Goal: Check status: Check status

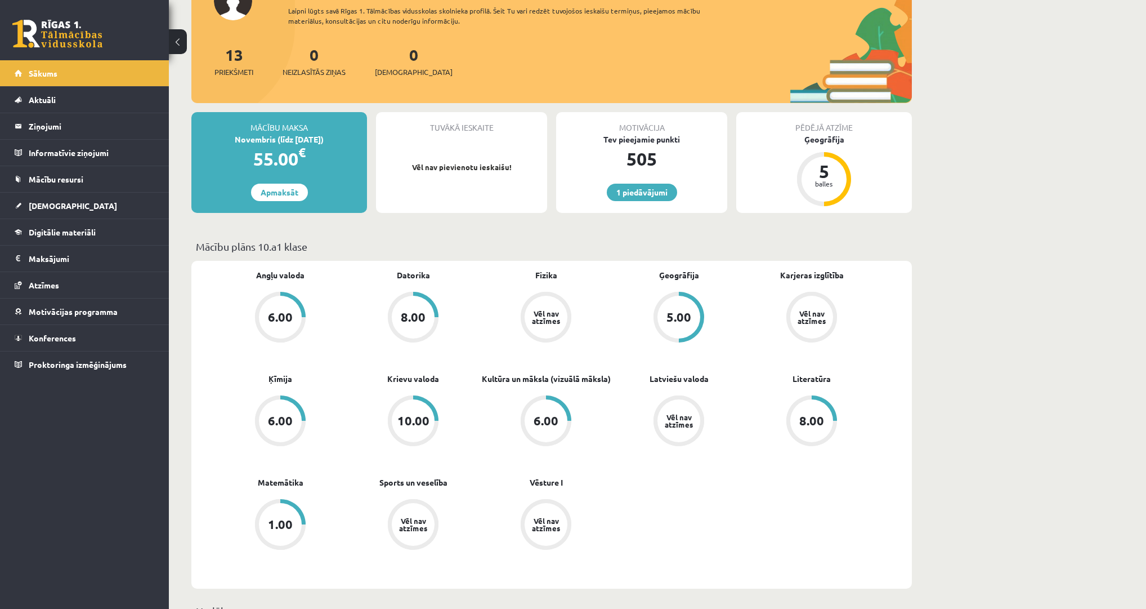
scroll to position [135, 0]
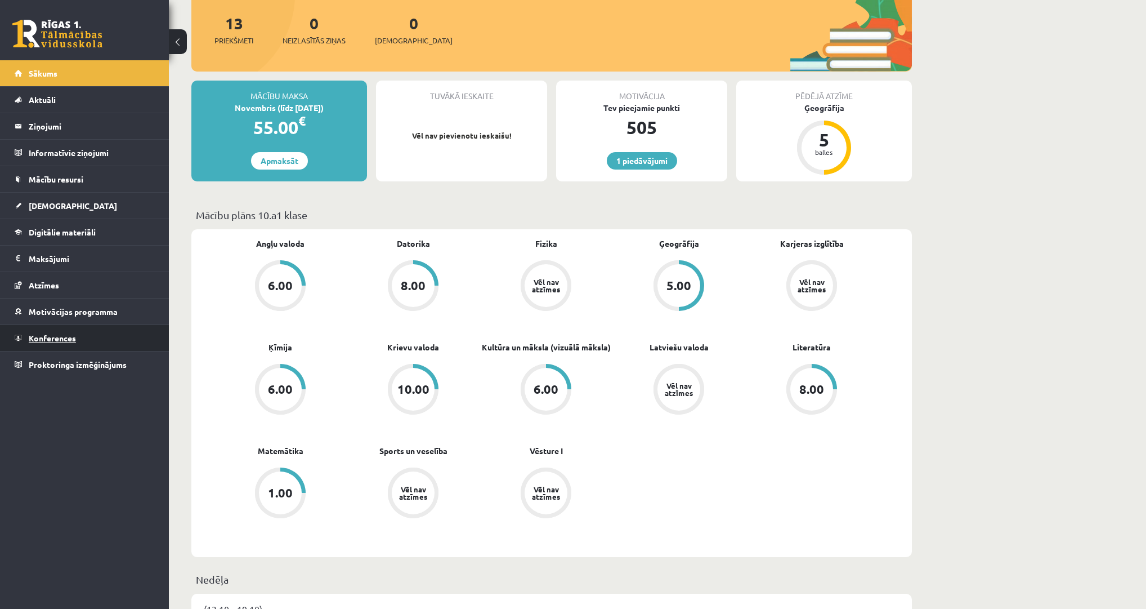
click at [59, 333] on span "Konferences" at bounding box center [52, 338] width 47 height 10
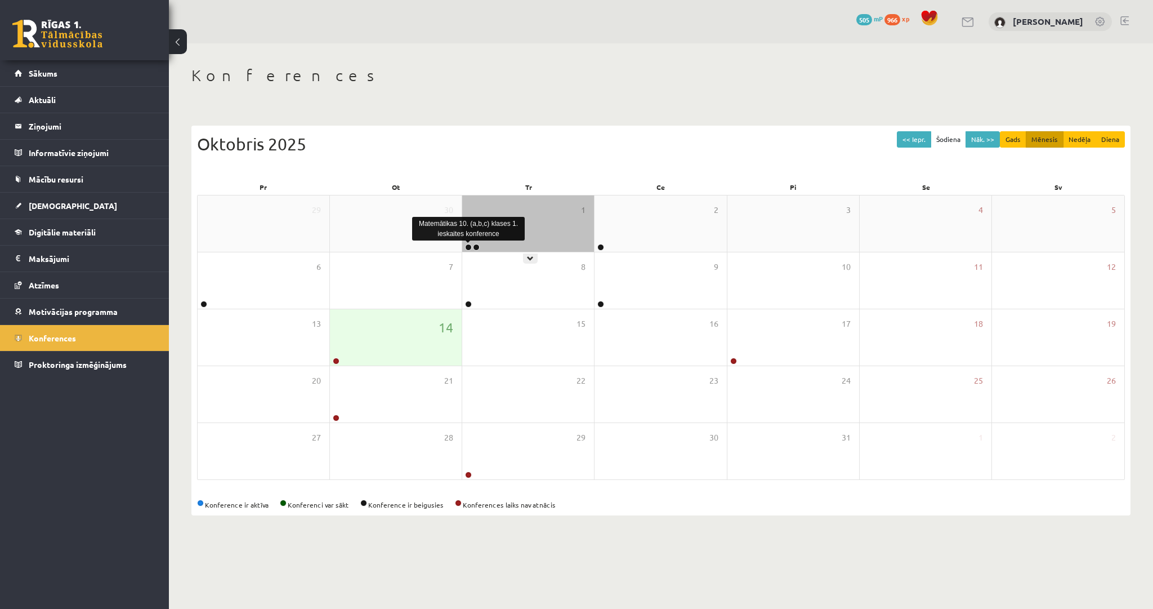
click at [468, 244] on link at bounding box center [468, 247] width 7 height 7
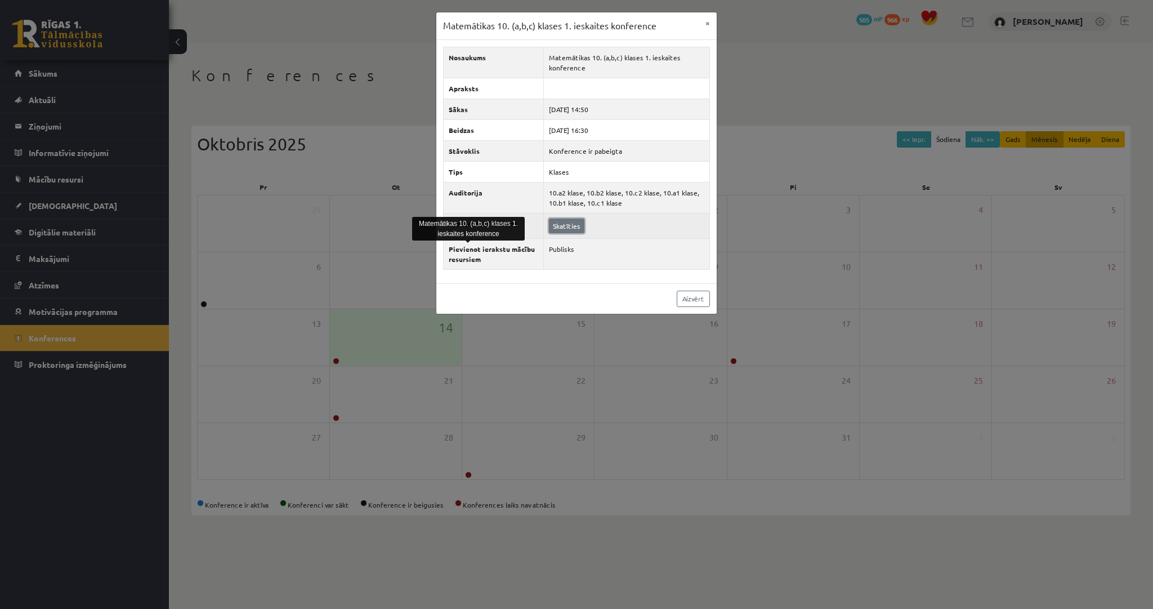
click at [572, 229] on link "Skatīties" at bounding box center [566, 225] width 35 height 15
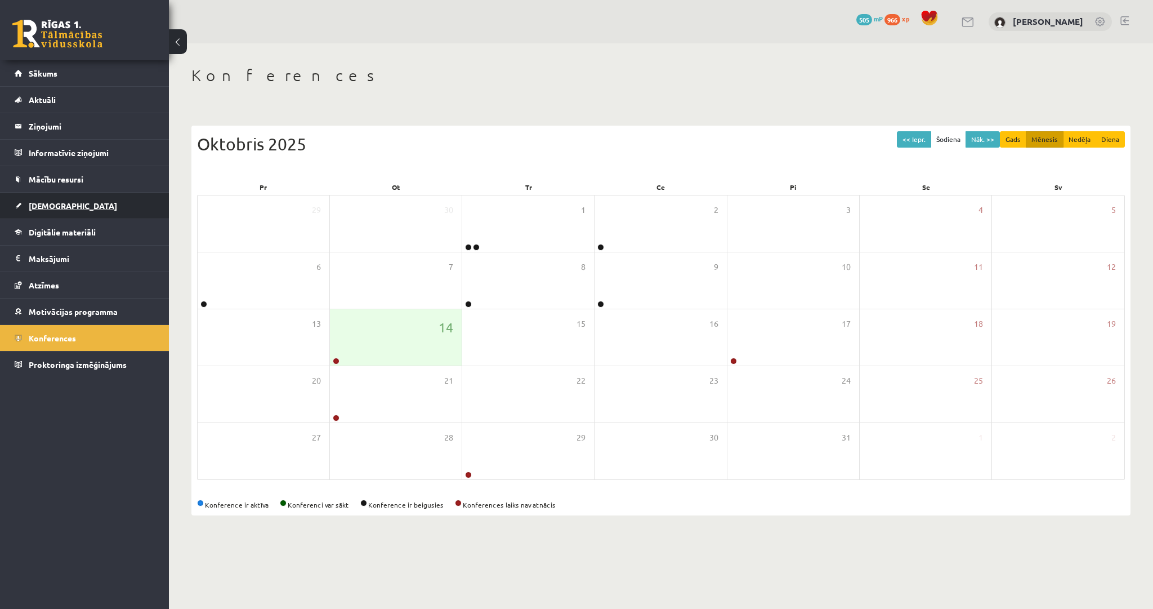
click at [46, 207] on span "[DEMOGRAPHIC_DATA]" at bounding box center [73, 205] width 88 height 10
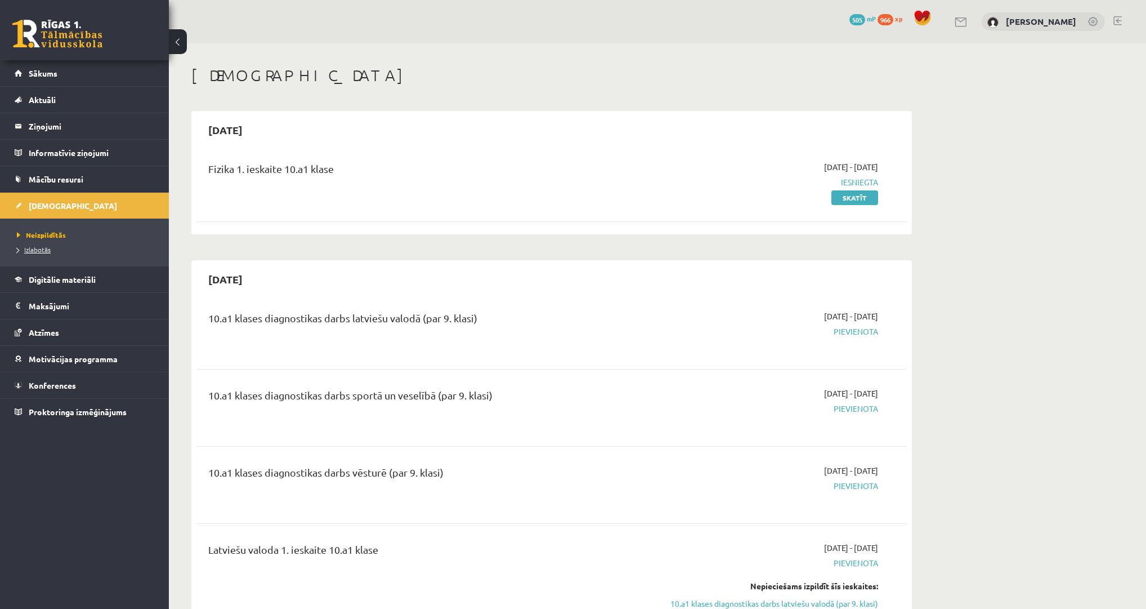
click at [39, 247] on span "Izlabotās" at bounding box center [34, 249] width 34 height 9
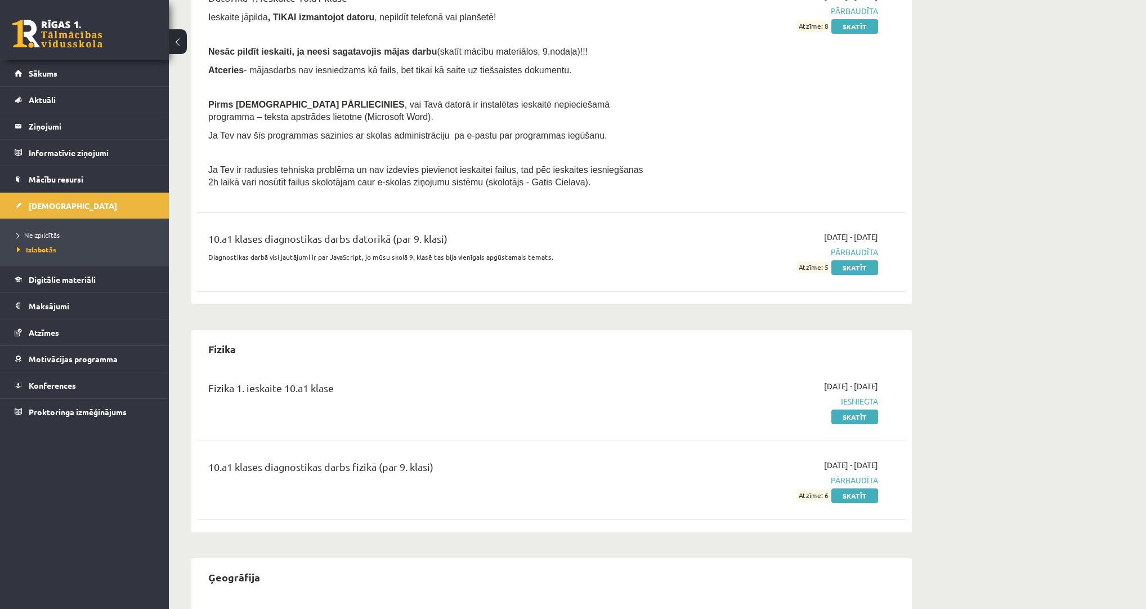
scroll to position [405, 0]
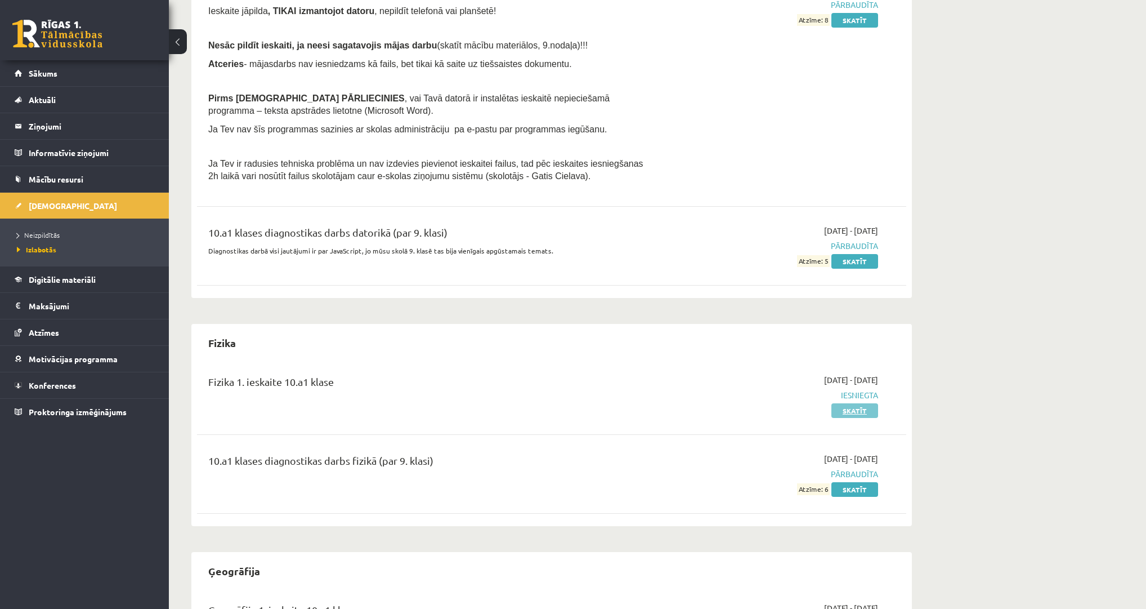
click at [853, 412] on link "Skatīt" at bounding box center [855, 410] width 47 height 15
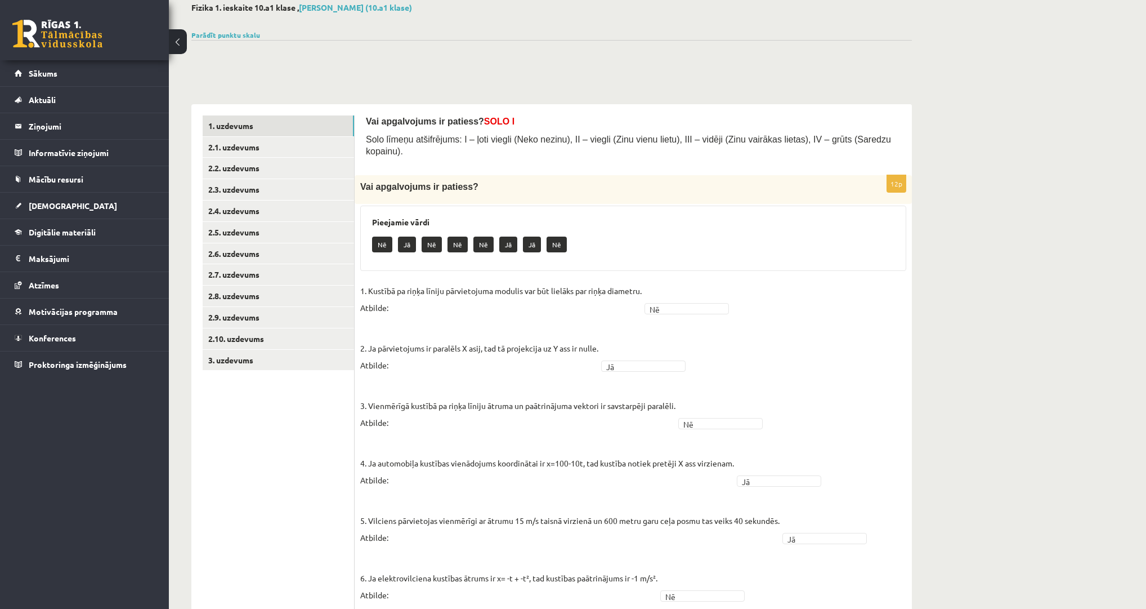
scroll to position [90, 0]
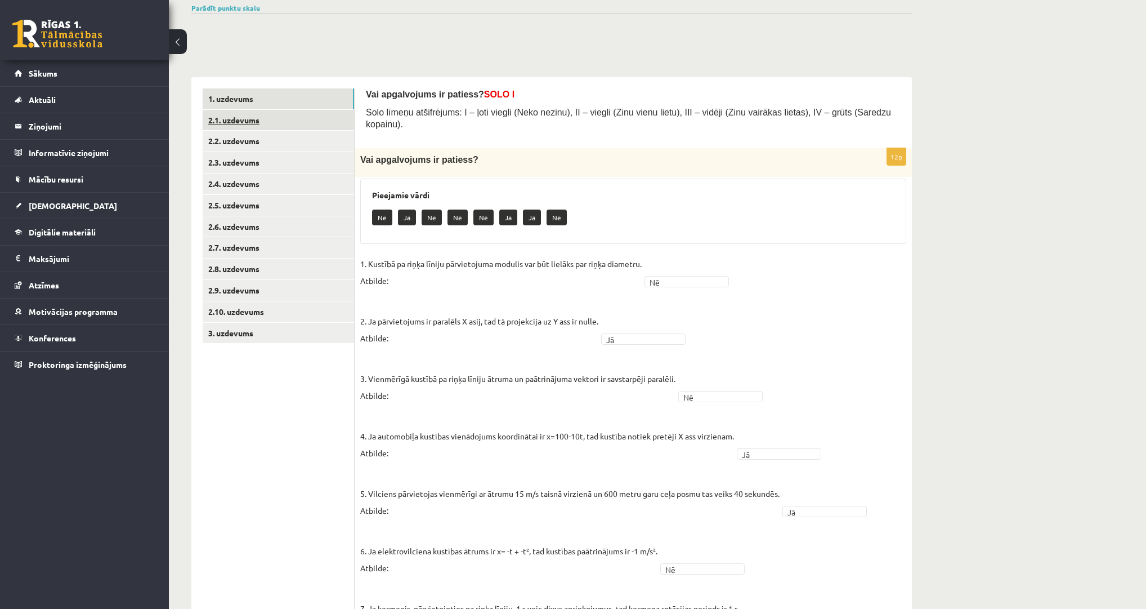
click at [234, 128] on link "2.1. uzdevums" at bounding box center [278, 120] width 151 height 21
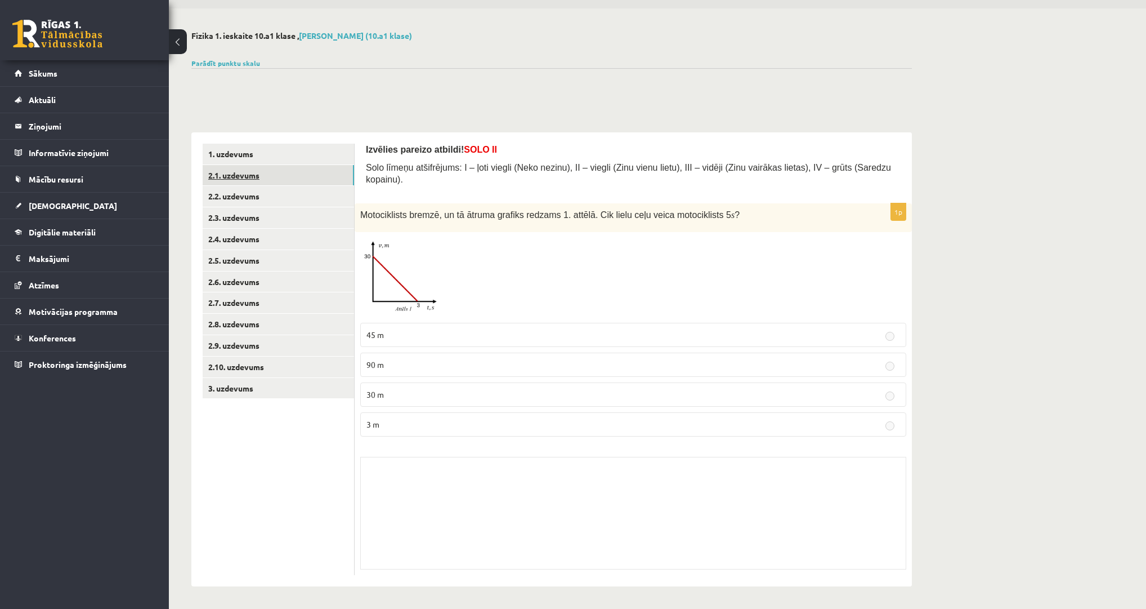
scroll to position [0, 0]
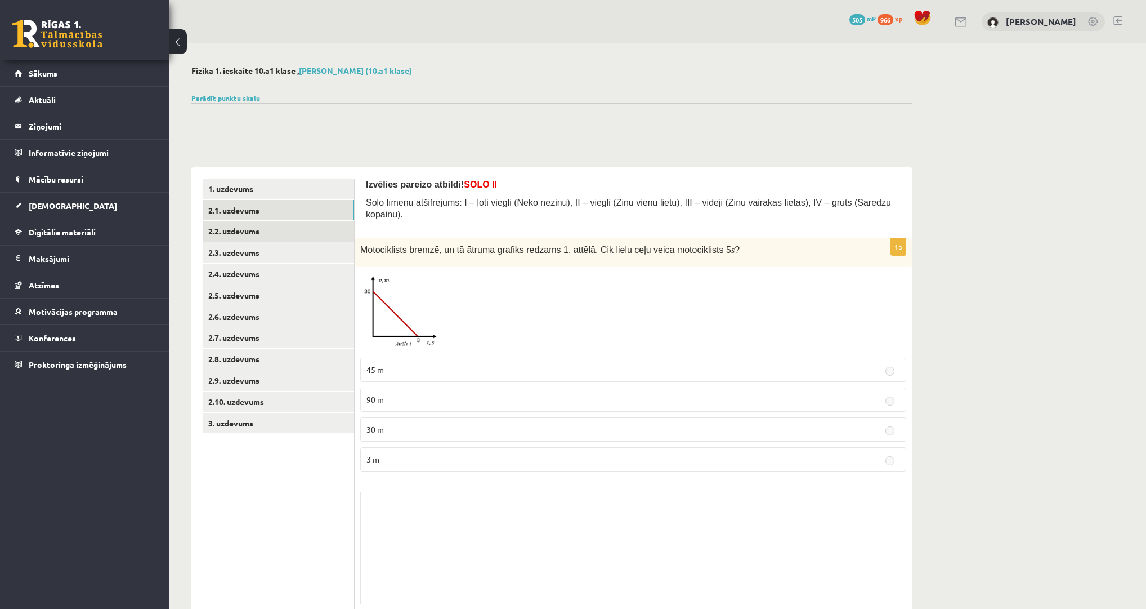
click at [235, 226] on link "2.2. uzdevums" at bounding box center [278, 231] width 151 height 21
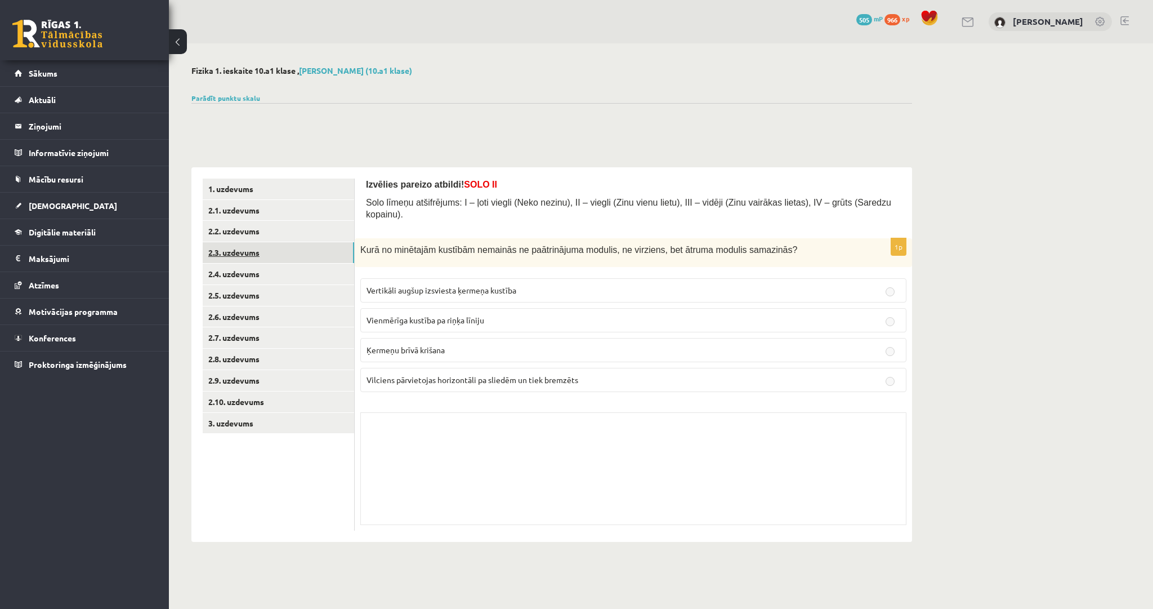
click at [231, 250] on link "2.3. uzdevums" at bounding box center [278, 252] width 151 height 21
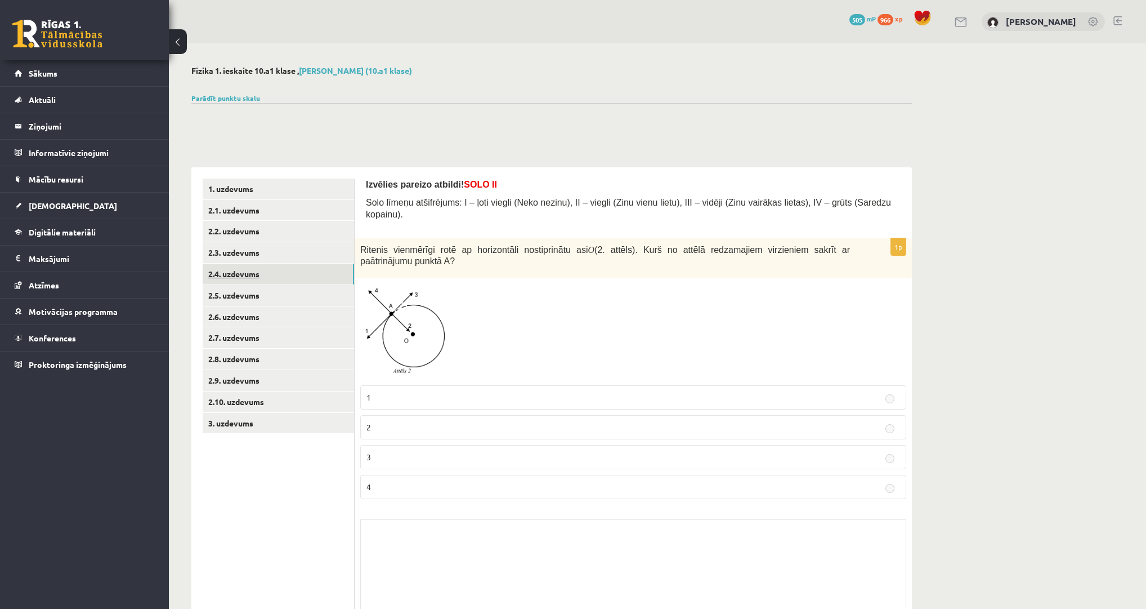
click at [233, 279] on link "2.4. uzdevums" at bounding box center [278, 273] width 151 height 21
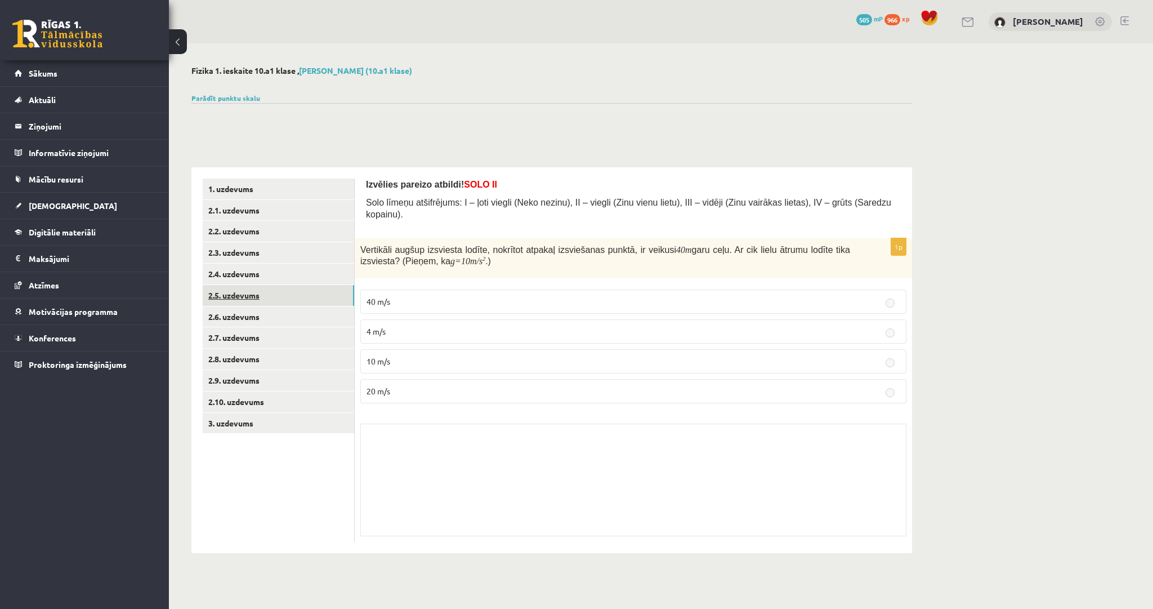
click at [238, 288] on link "2.5. uzdevums" at bounding box center [278, 295] width 151 height 21
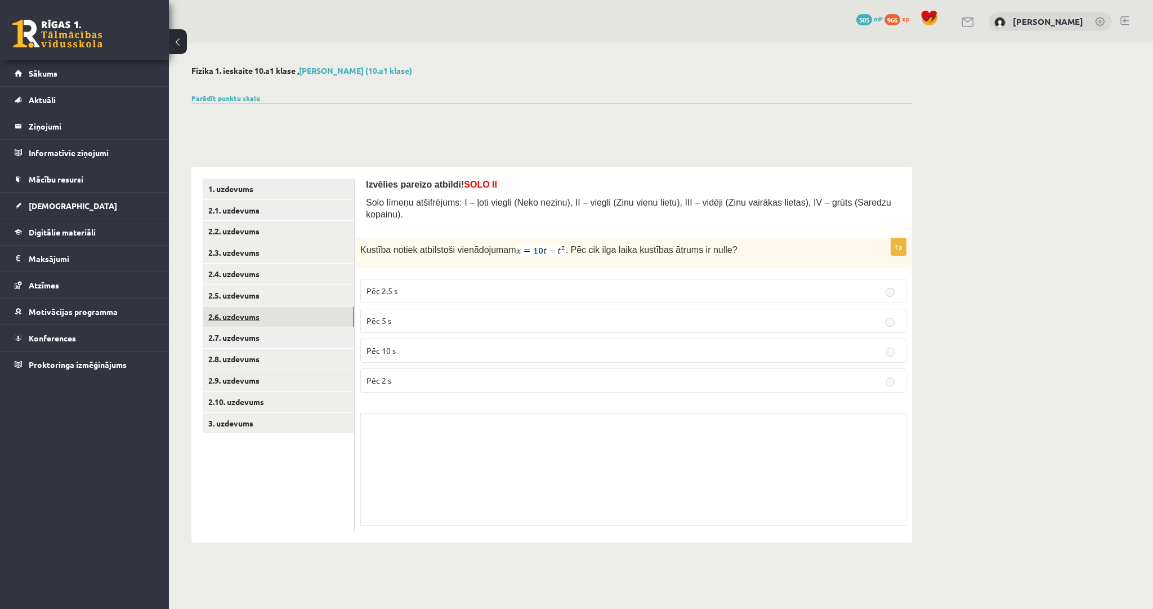
click at [243, 315] on link "2.6. uzdevums" at bounding box center [278, 316] width 151 height 21
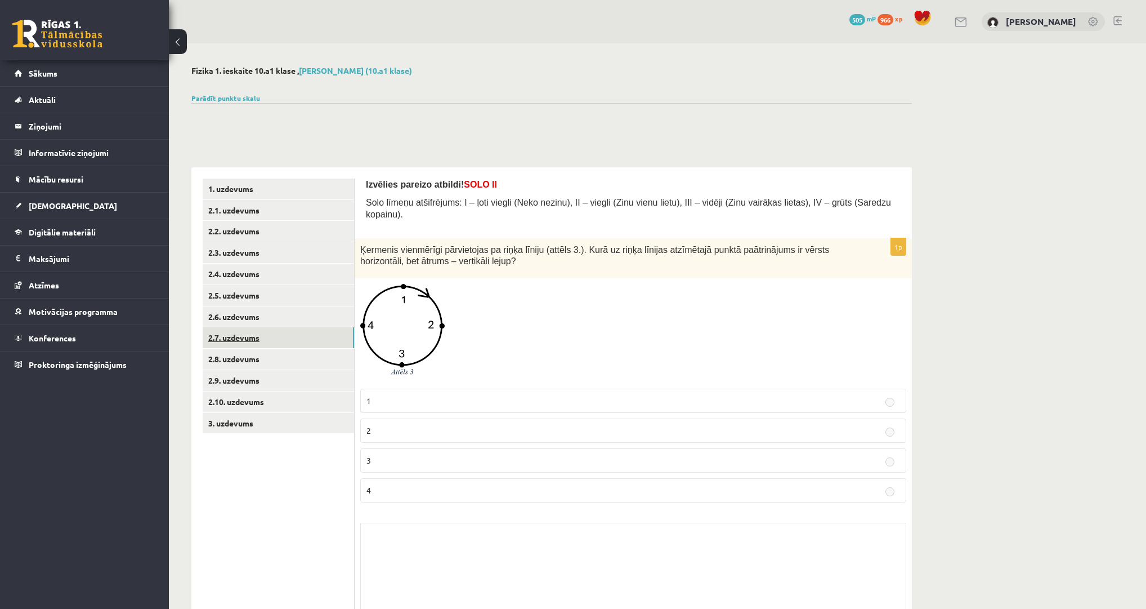
click at [245, 341] on link "2.7. uzdevums" at bounding box center [278, 337] width 151 height 21
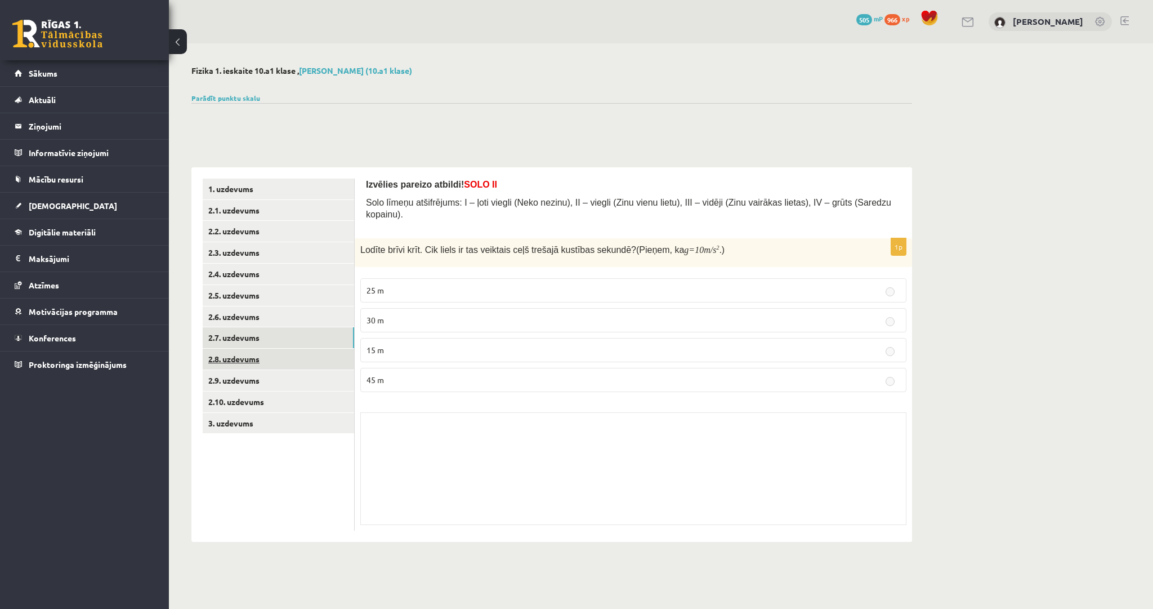
click at [250, 360] on link "2.8. uzdevums" at bounding box center [278, 358] width 151 height 21
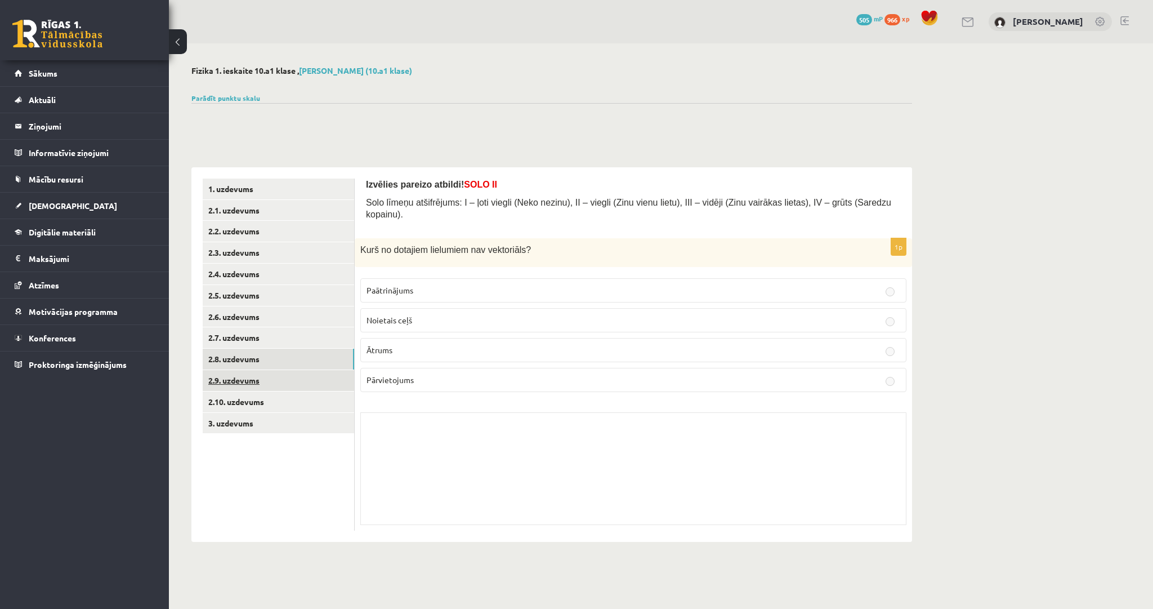
click at [253, 381] on link "2.9. uzdevums" at bounding box center [278, 380] width 151 height 21
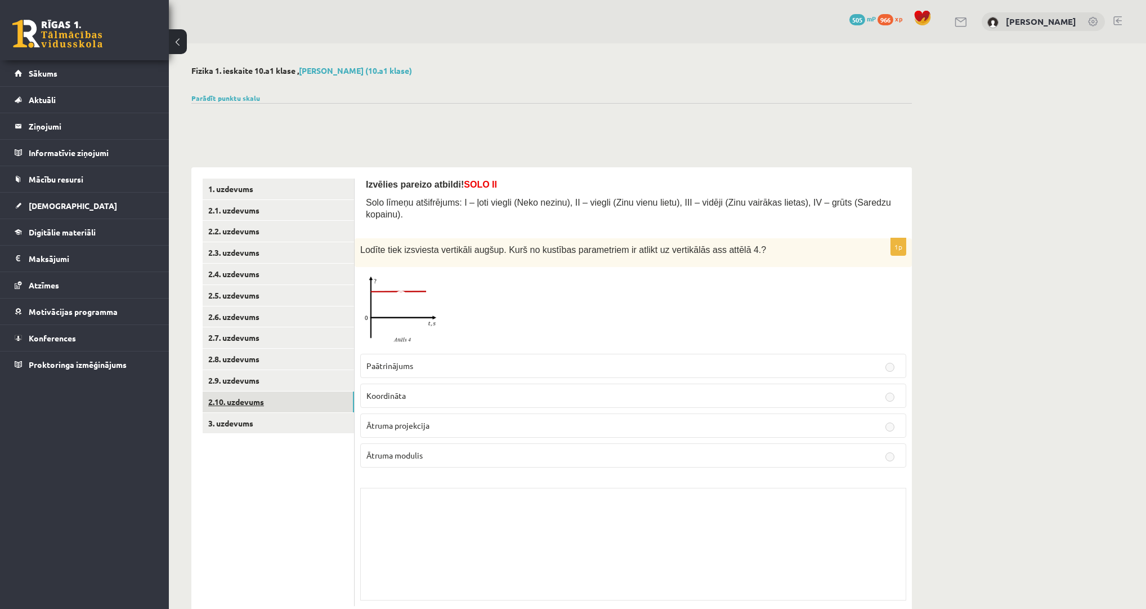
click at [254, 397] on link "2.10. uzdevums" at bounding box center [278, 401] width 151 height 21
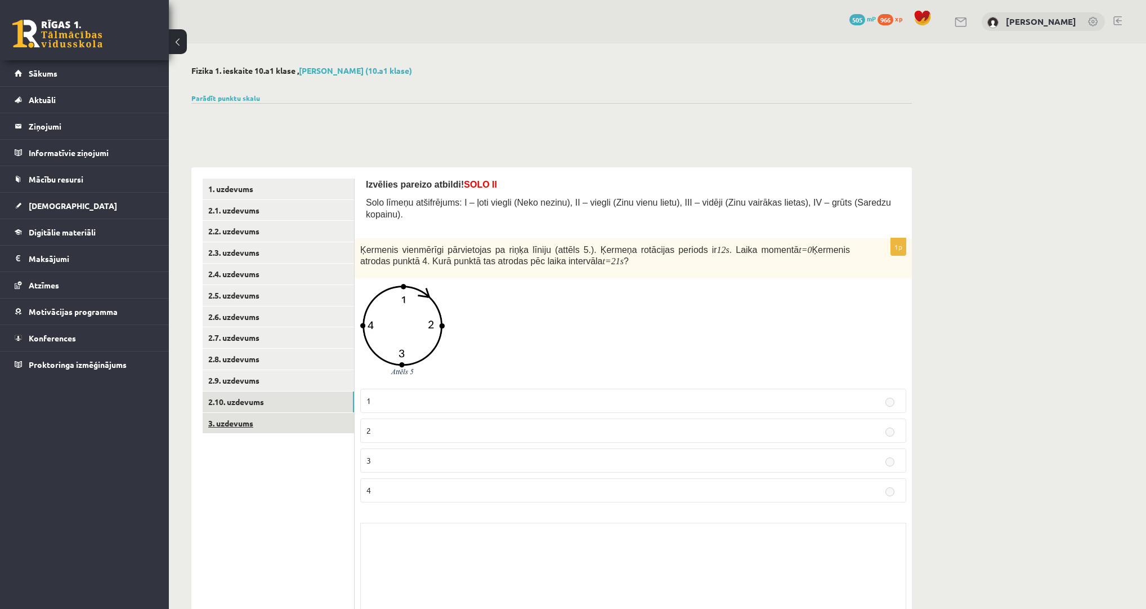
click at [248, 428] on link "3. uzdevums" at bounding box center [278, 423] width 151 height 21
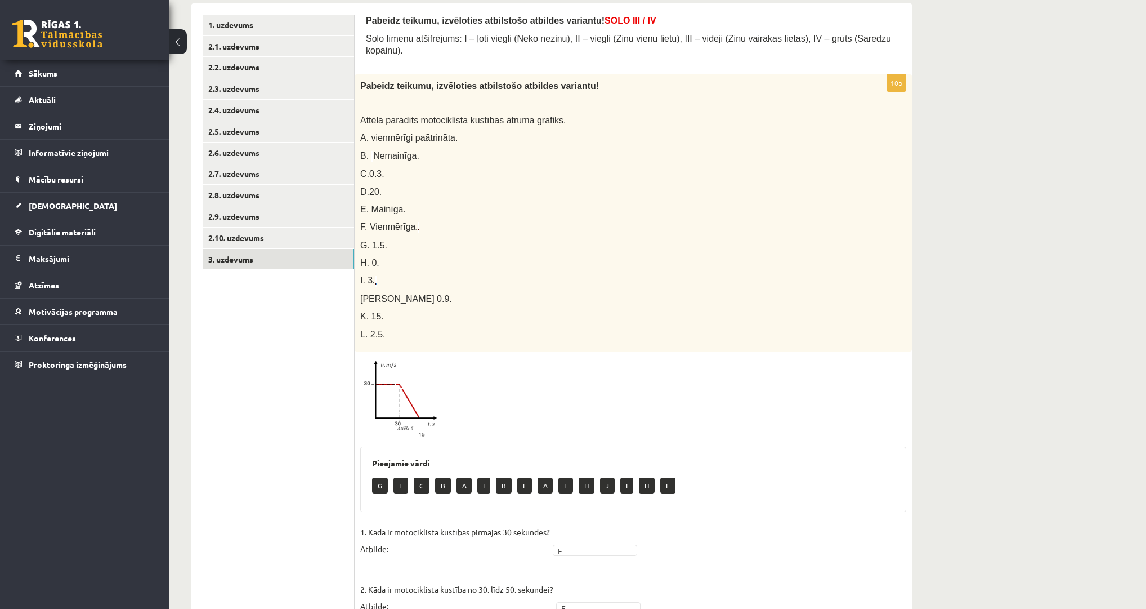
scroll to position [160, 0]
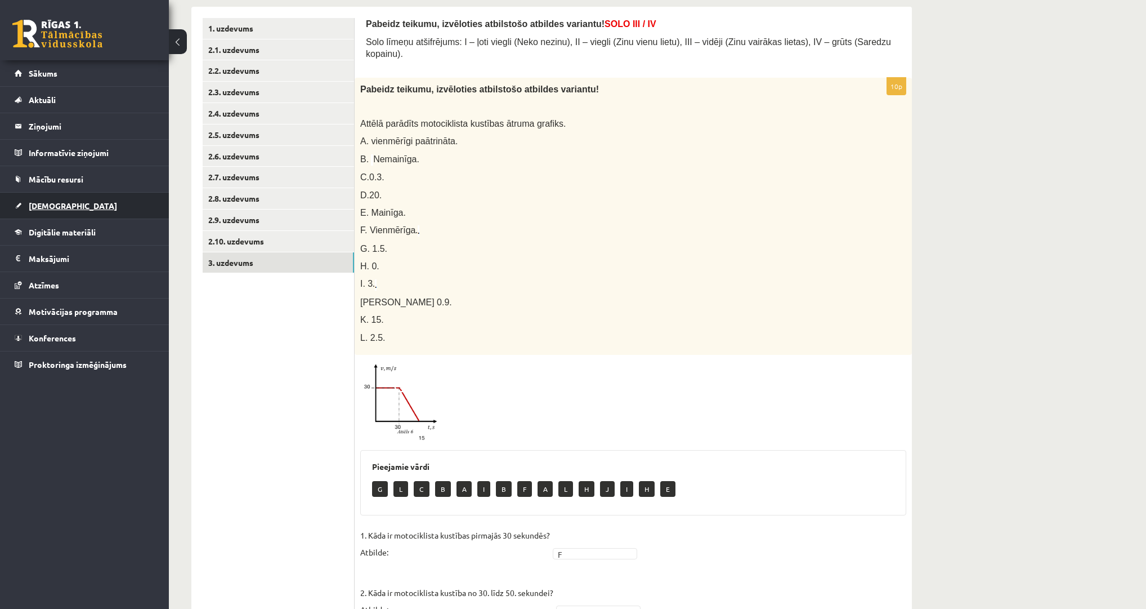
click at [65, 207] on link "[DEMOGRAPHIC_DATA]" at bounding box center [85, 206] width 140 height 26
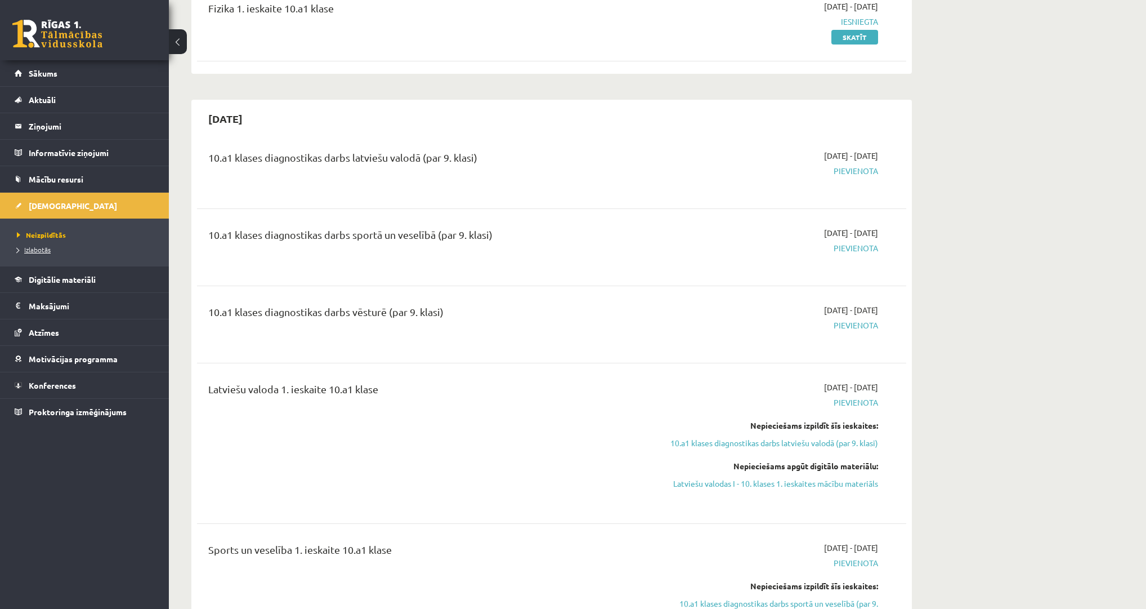
click at [39, 245] on span "Izlabotās" at bounding box center [34, 249] width 34 height 9
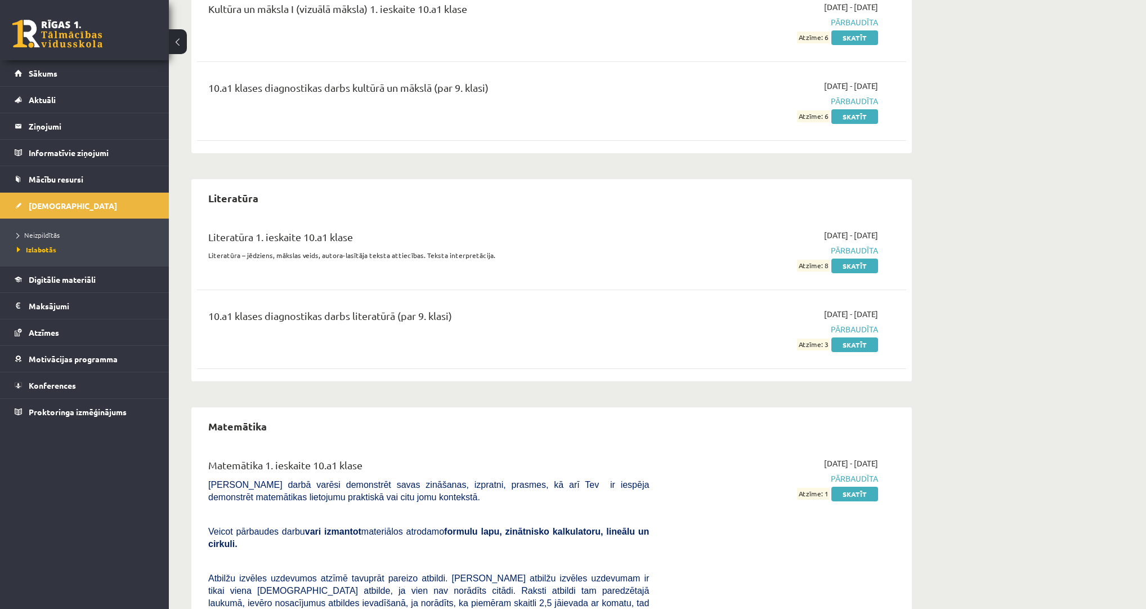
scroll to position [1962, 0]
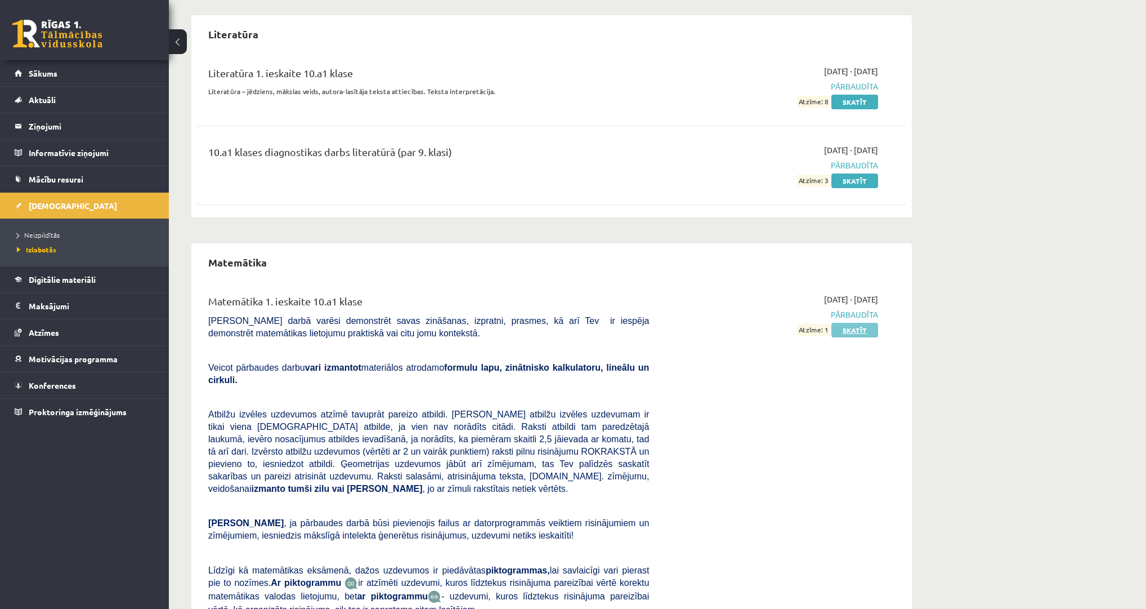
click at [857, 329] on link "Skatīt" at bounding box center [855, 330] width 47 height 15
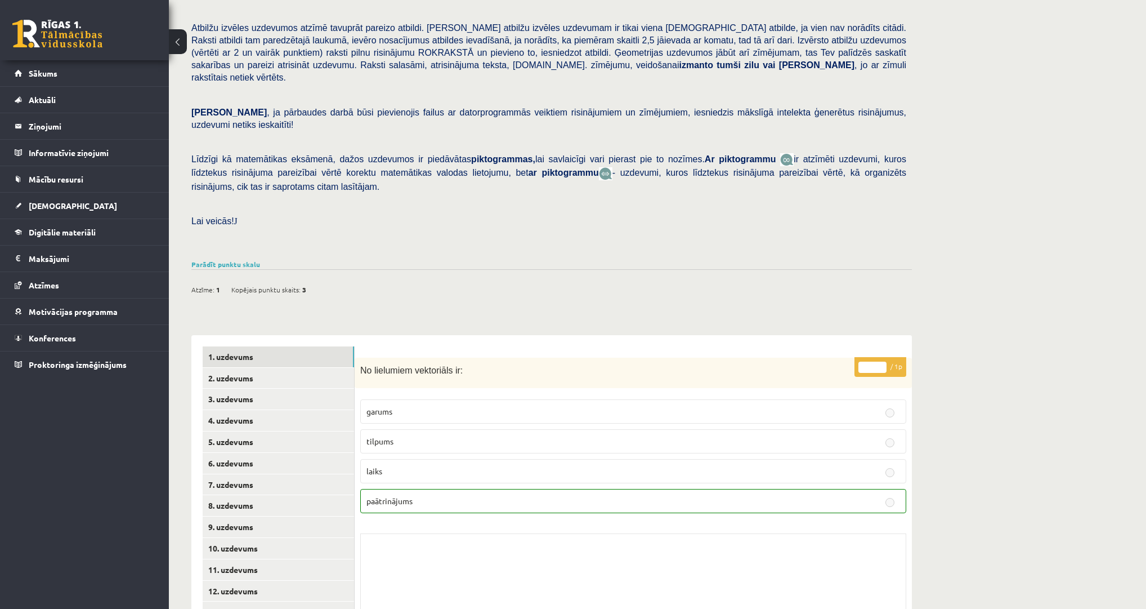
scroll to position [182, 0]
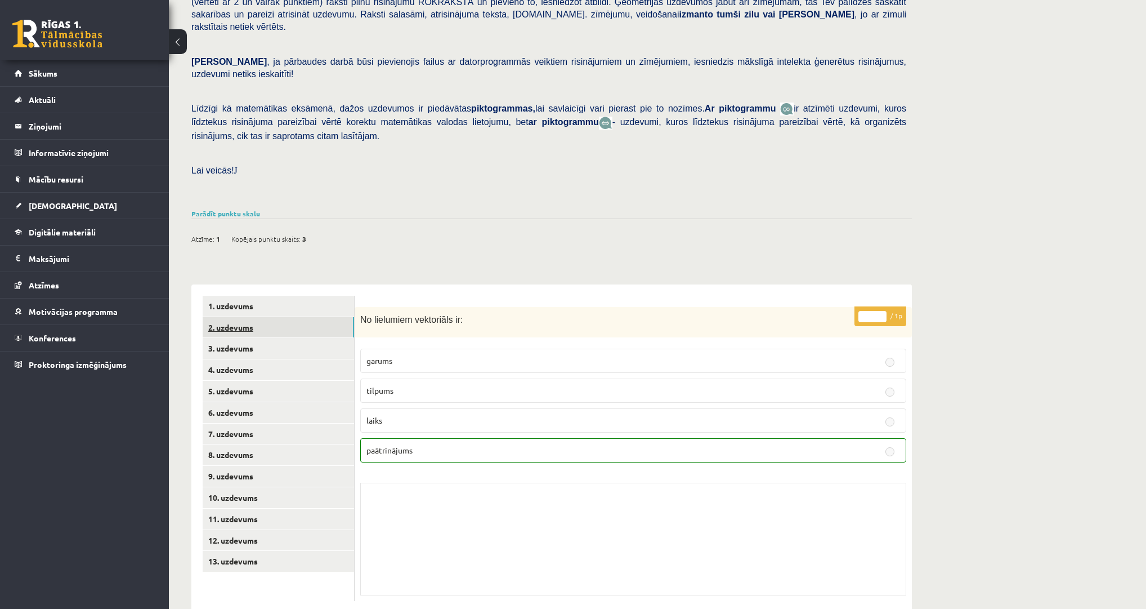
click at [207, 317] on link "2. uzdevums" at bounding box center [278, 327] width 151 height 21
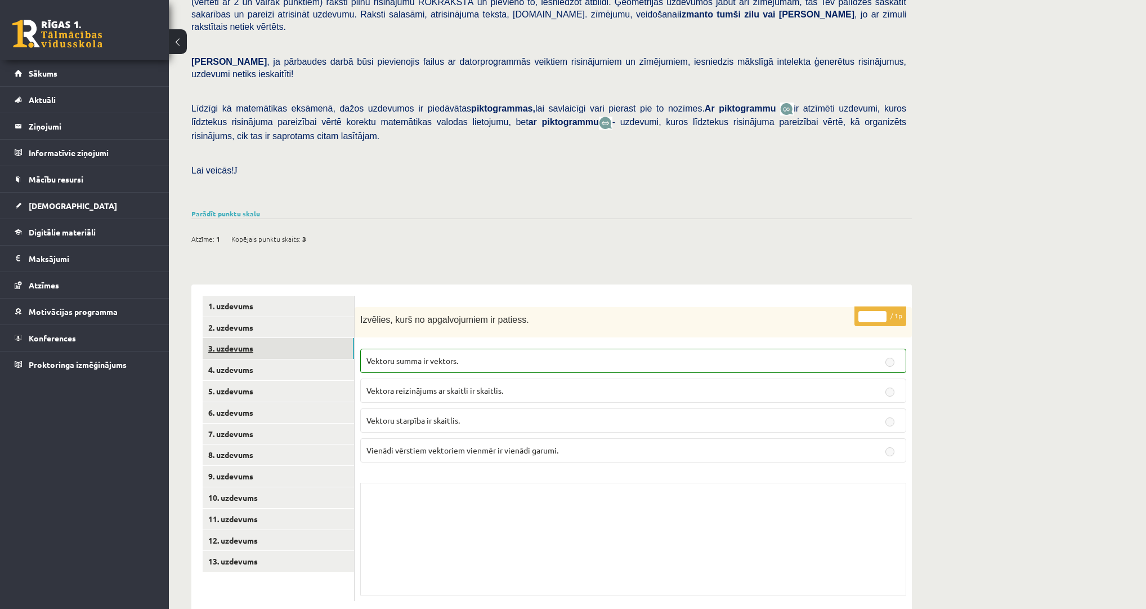
click at [225, 338] on link "3. uzdevums" at bounding box center [278, 348] width 151 height 21
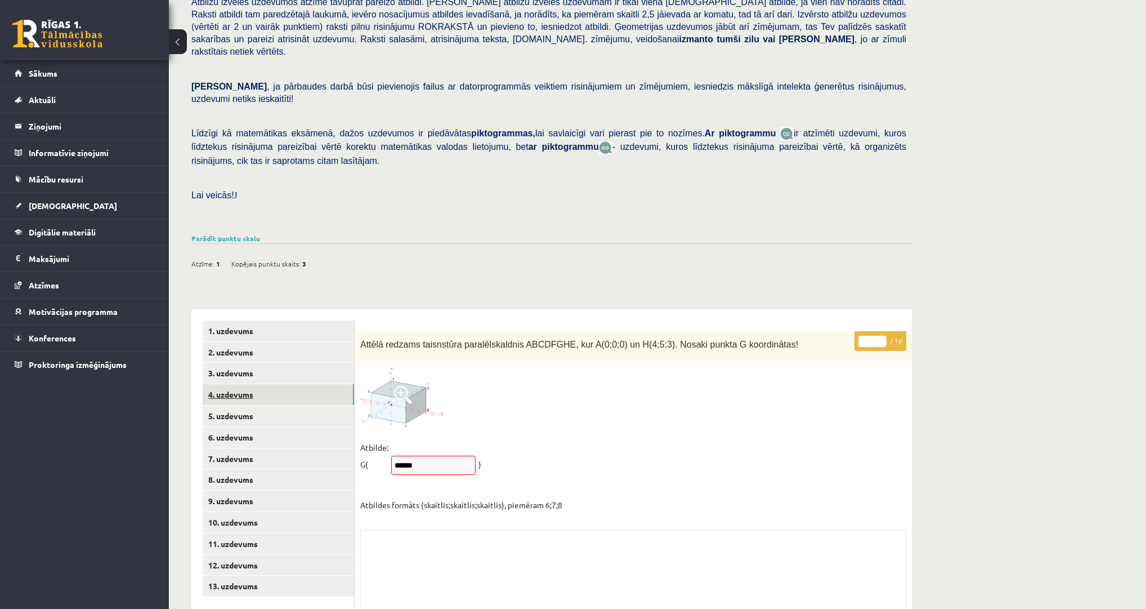
click at [233, 384] on link "4. uzdevums" at bounding box center [278, 394] width 151 height 21
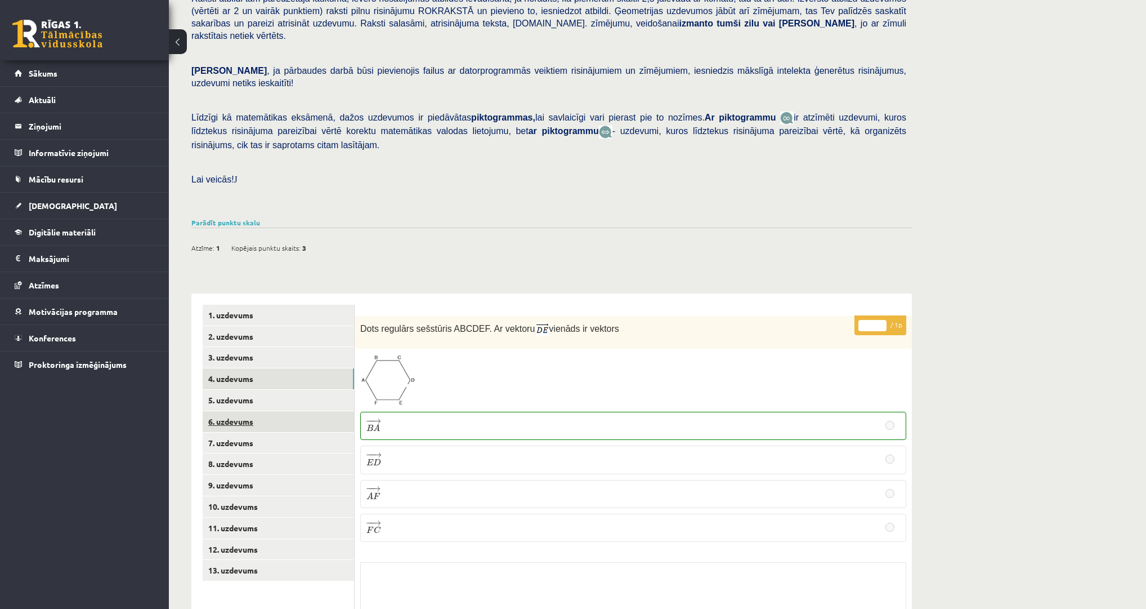
scroll to position [203, 0]
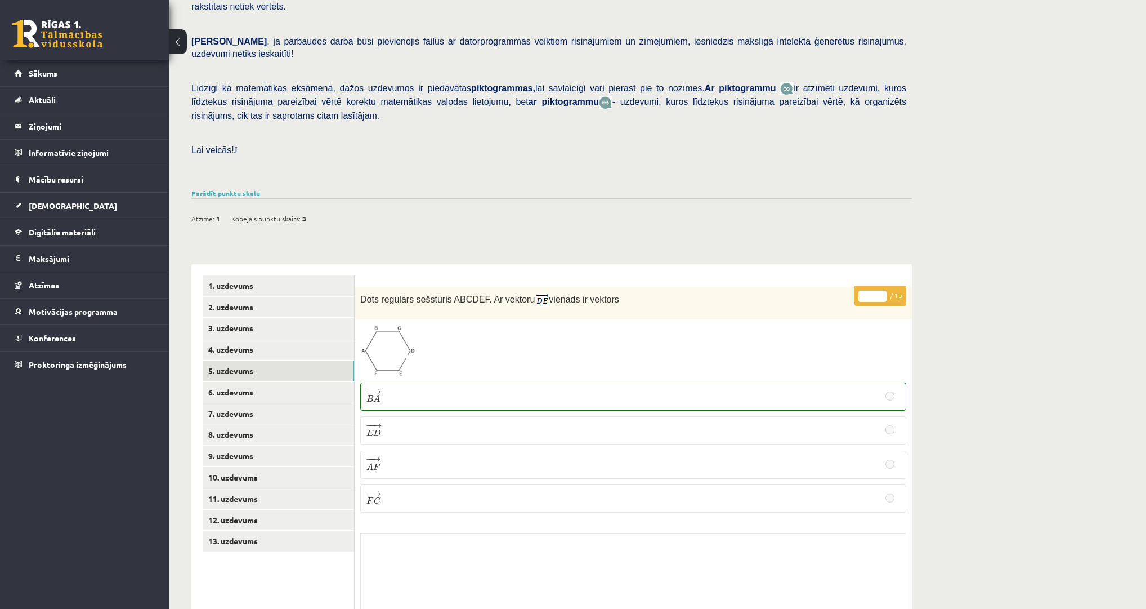
click at [258, 360] on link "5. uzdevums" at bounding box center [278, 370] width 151 height 21
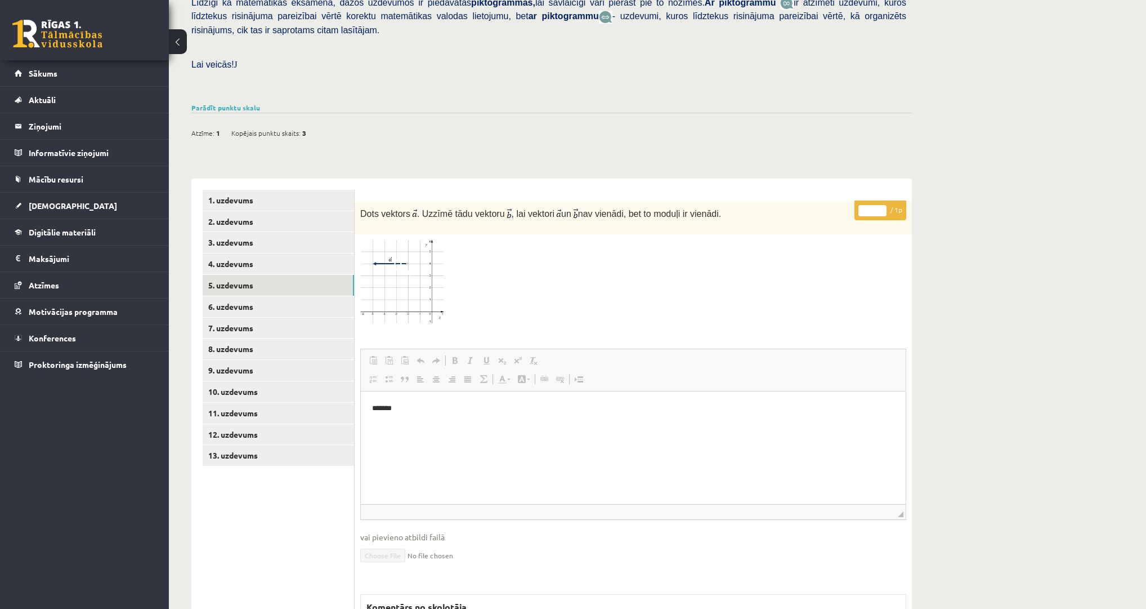
scroll to position [338, 0]
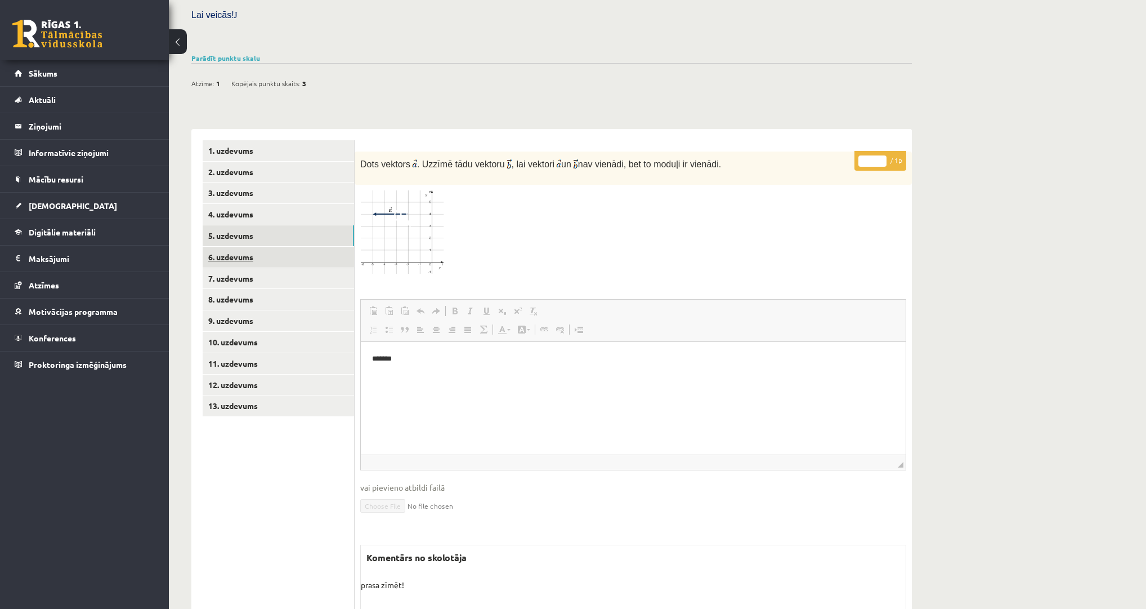
click at [265, 247] on link "6. uzdevums" at bounding box center [278, 257] width 151 height 21
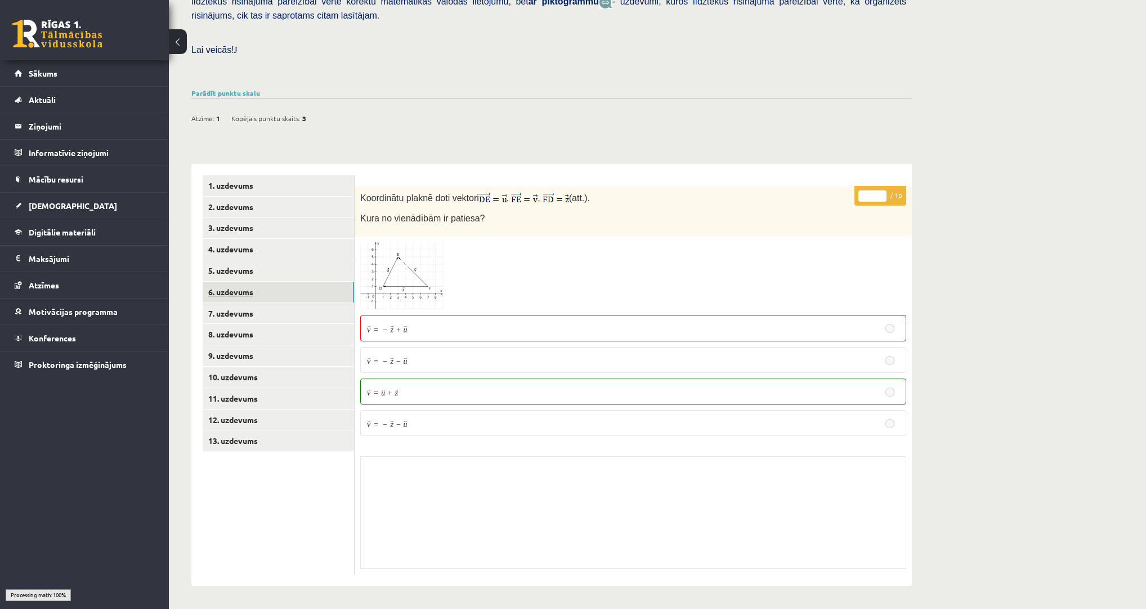
scroll to position [225, 0]
